Goal: Information Seeking & Learning: Learn about a topic

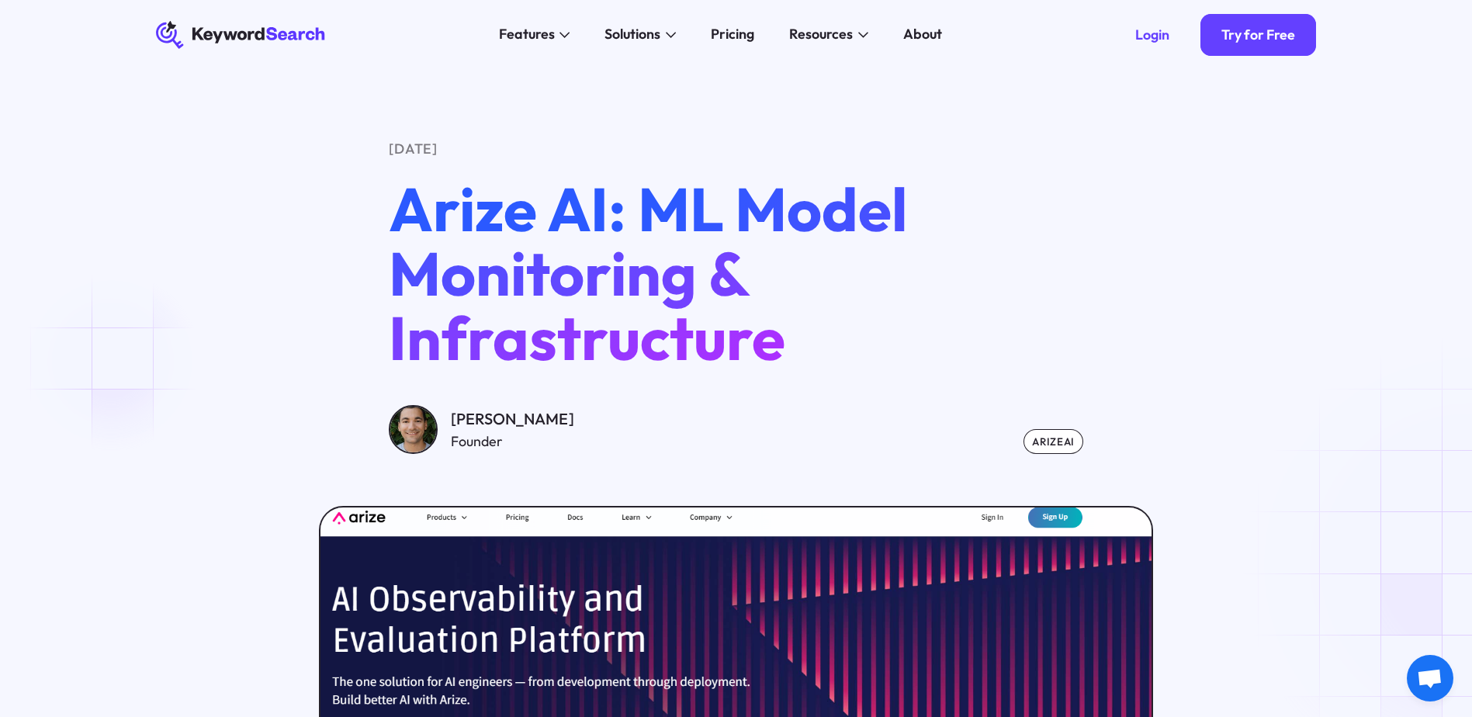
click at [54, 409] on div "[DATE] Arize AI: ML Model Monitoring & Infrastructure [PERSON_NAME] Founder Ari…" at bounding box center [736, 518] width 1472 height 896
click at [204, 33] on icon at bounding box center [233, 35] width 61 height 16
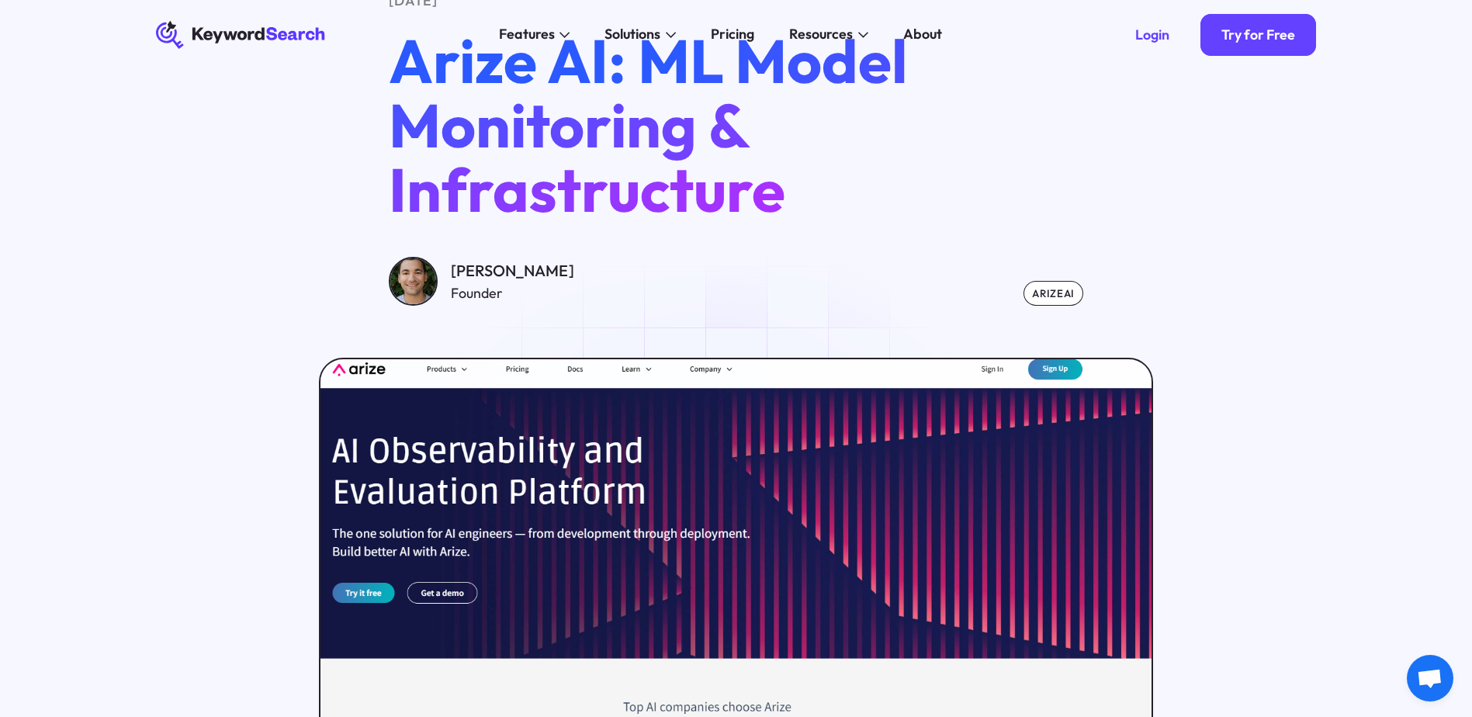
scroll to position [543, 0]
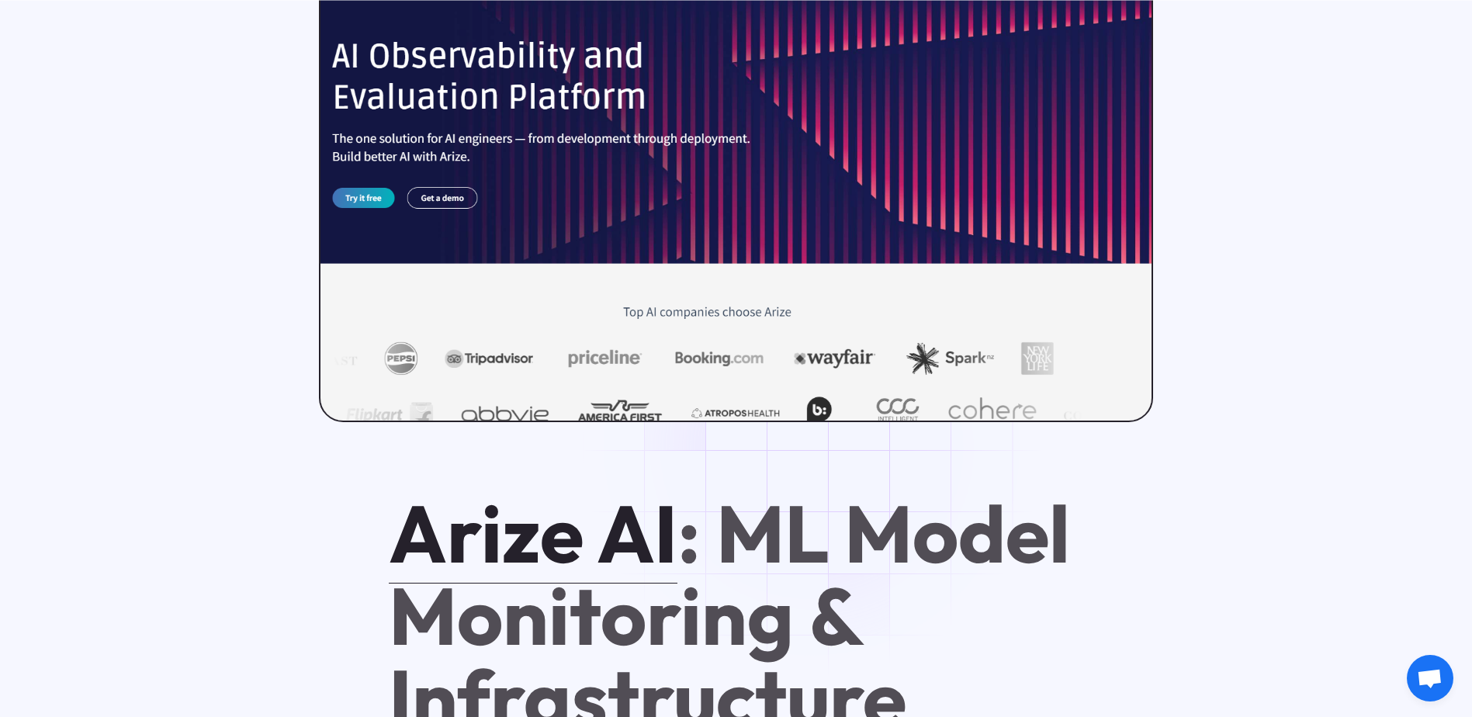
click at [638, 192] on img at bounding box center [736, 193] width 839 height 462
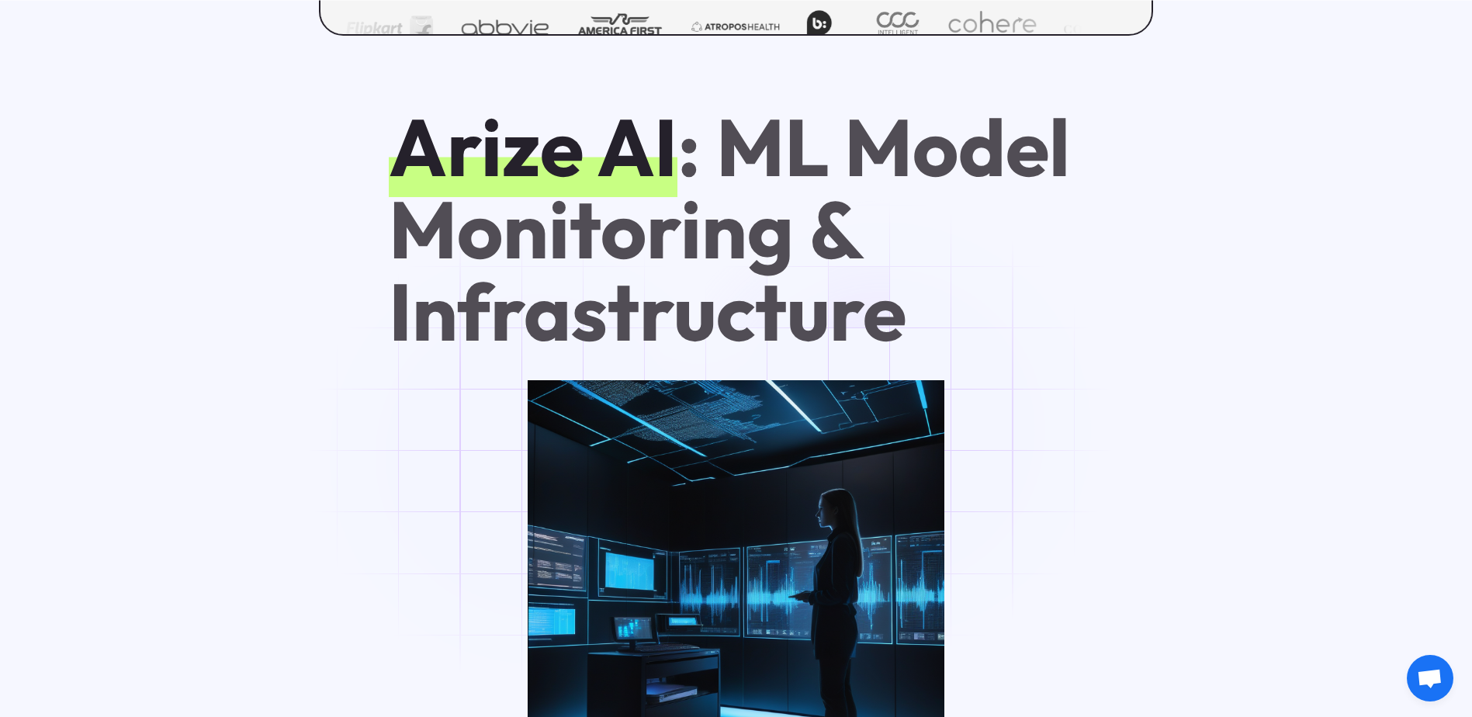
scroll to position [1009, 0]
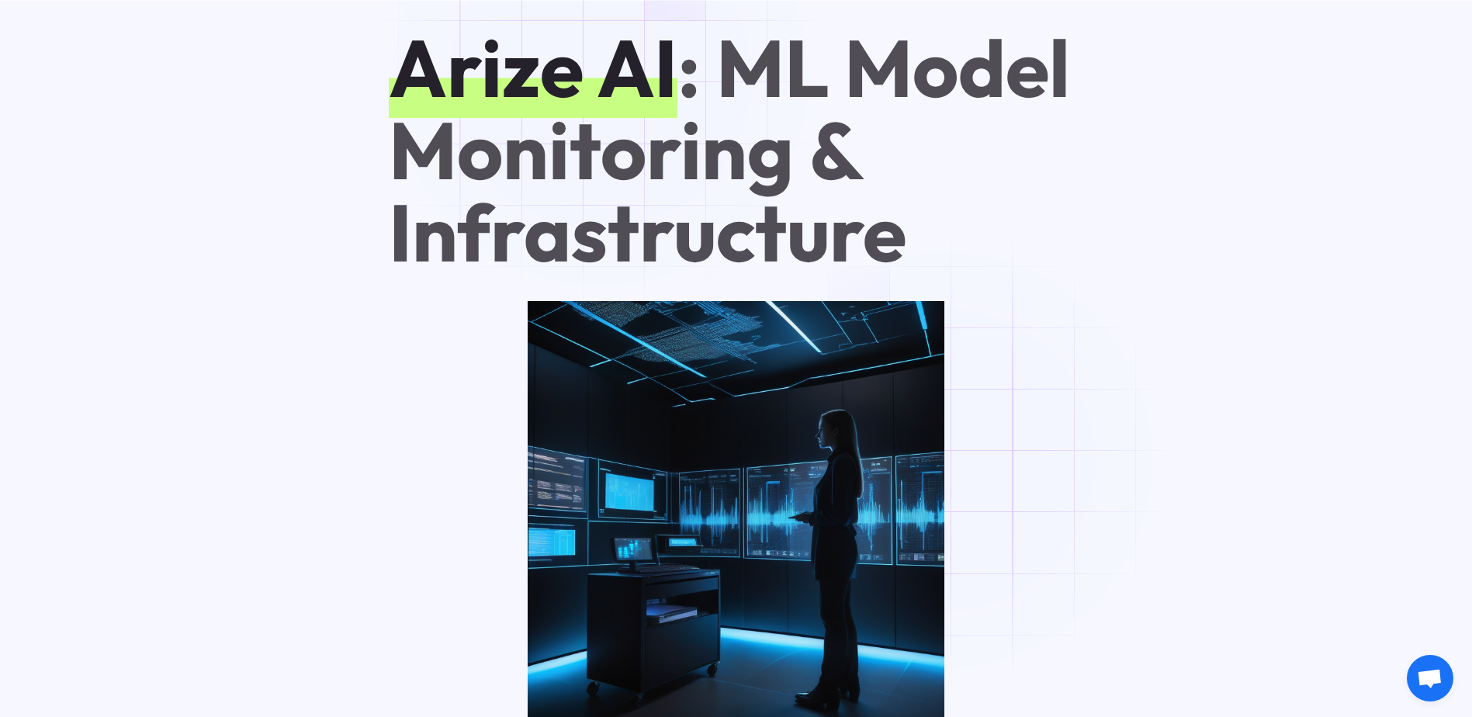
click at [605, 78] on link "Arize AI" at bounding box center [533, 67] width 289 height 101
